Goal: Transaction & Acquisition: Purchase product/service

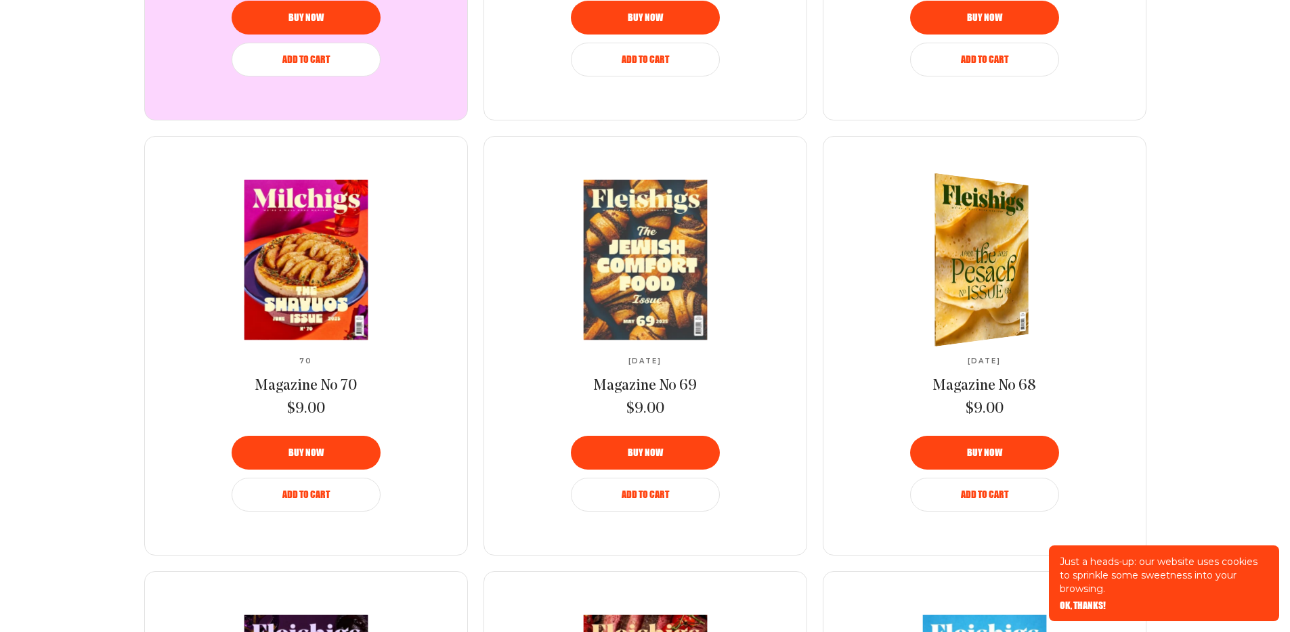
scroll to position [1071, 0]
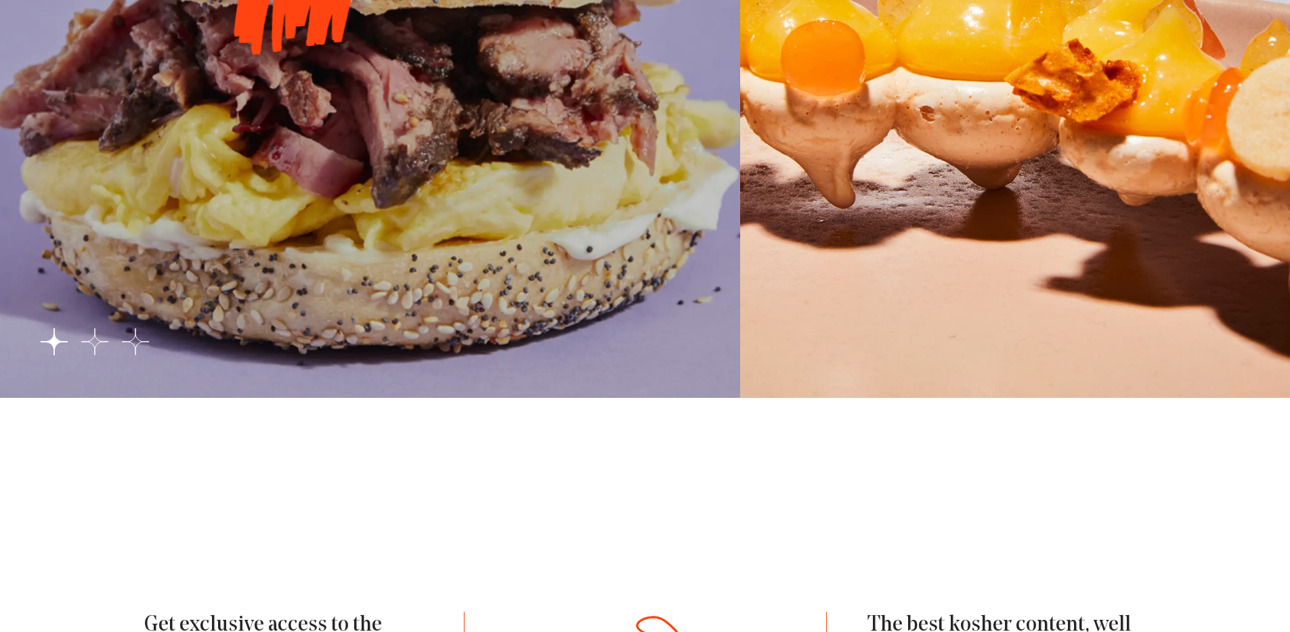
scroll to position [2570, 0]
